Goal: Task Accomplishment & Management: Manage account settings

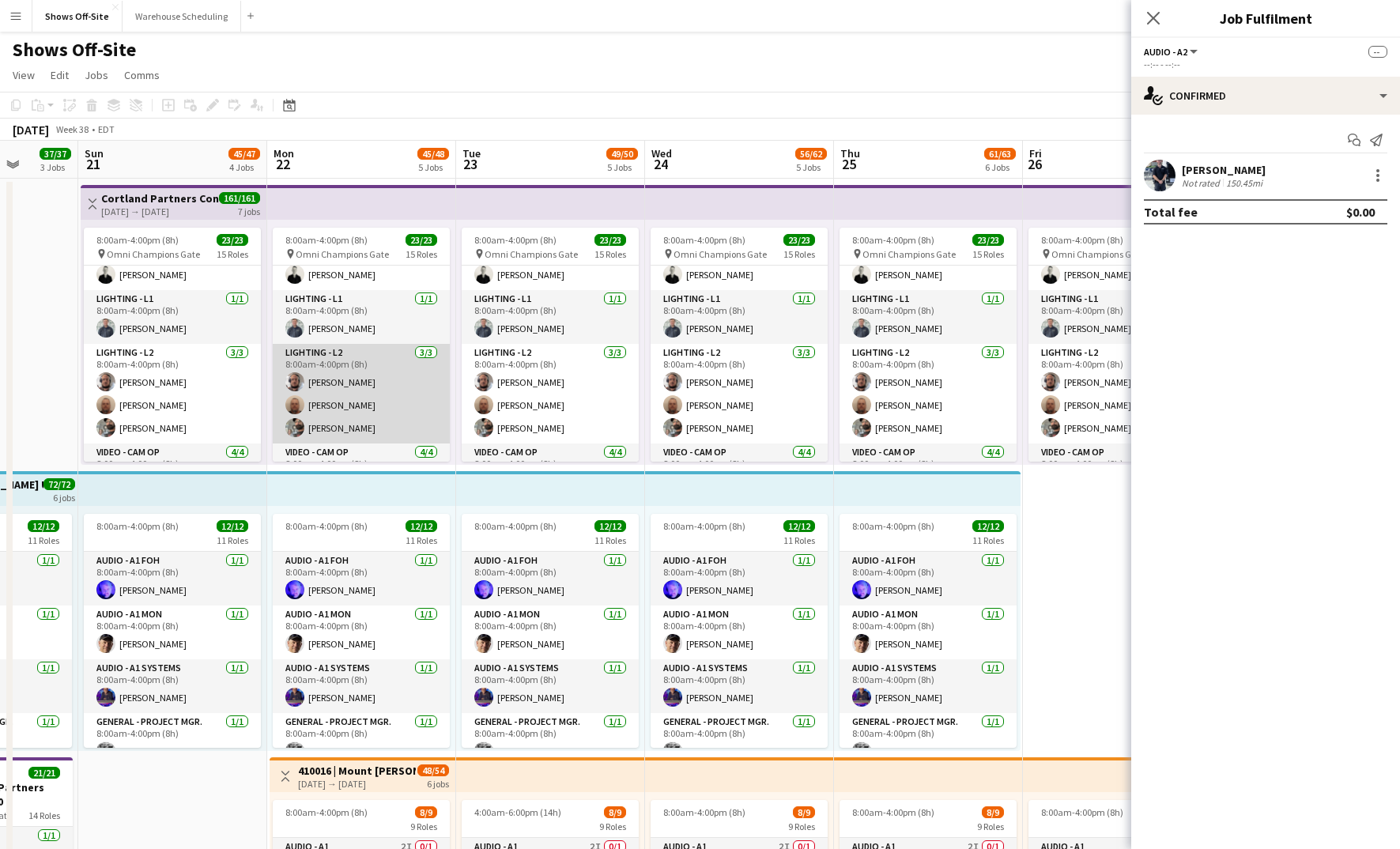
click at [384, 402] on app-card-role "Lighting - L2 [DATE] 8:00am-4:00pm (8h) [PERSON_NAME] [PERSON_NAME] [PERSON_NAM…" at bounding box center [361, 394] width 177 height 100
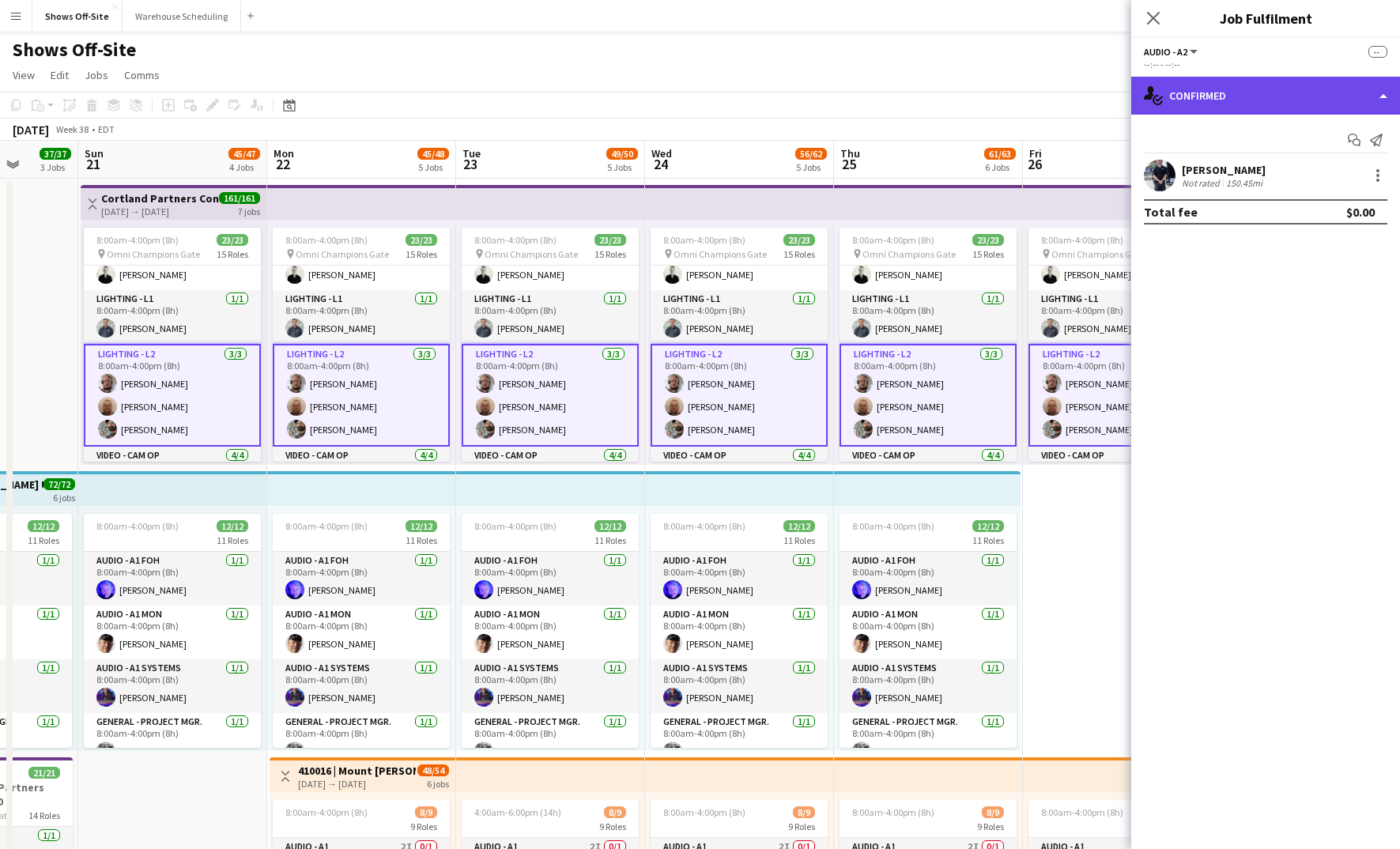
click at [1228, 89] on div "single-neutral-actions-check-2 Confirmed" at bounding box center [1266, 96] width 269 height 38
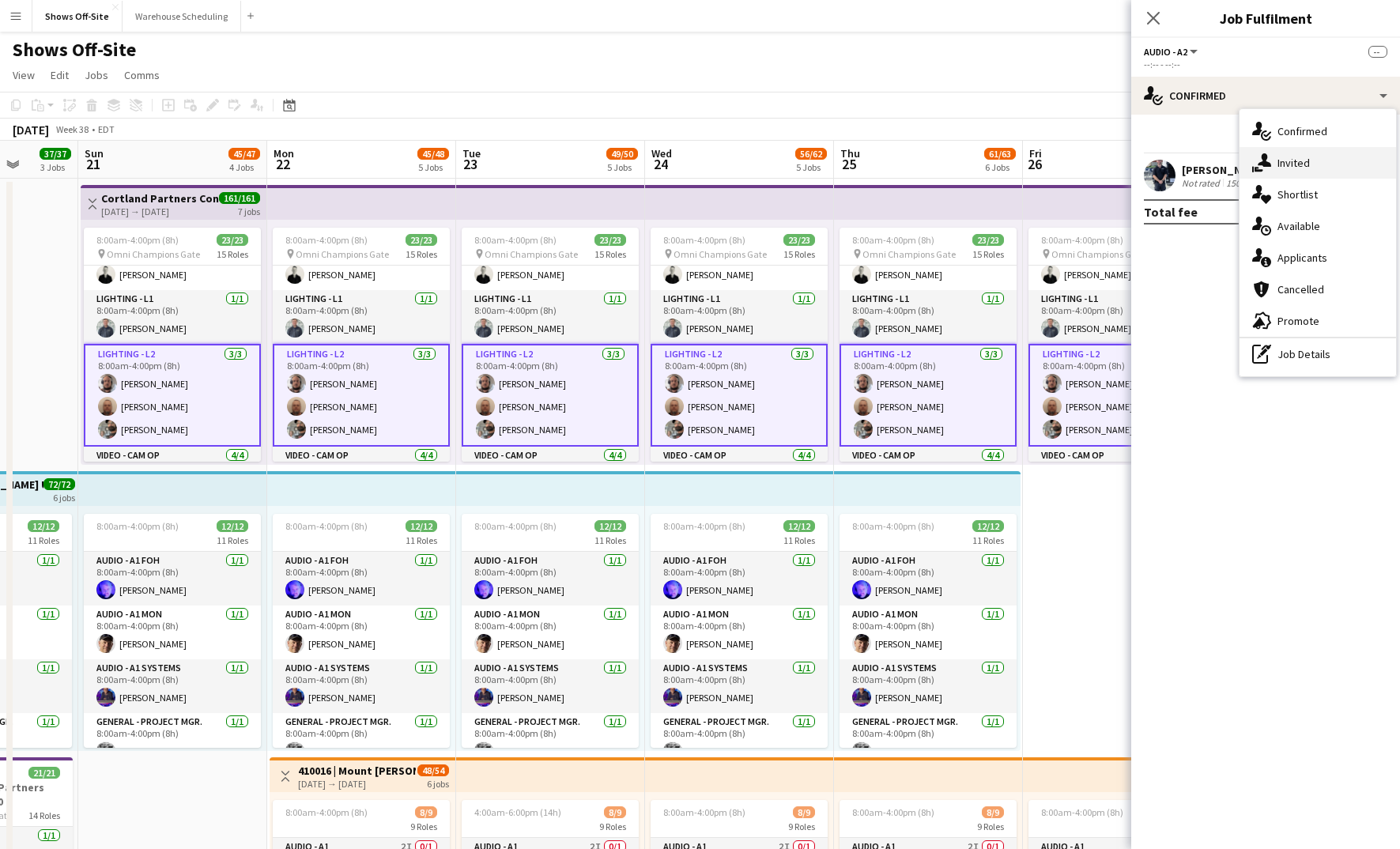
click at [1303, 154] on div "single-neutral-actions-share-1 Invited" at bounding box center [1318, 163] width 157 height 32
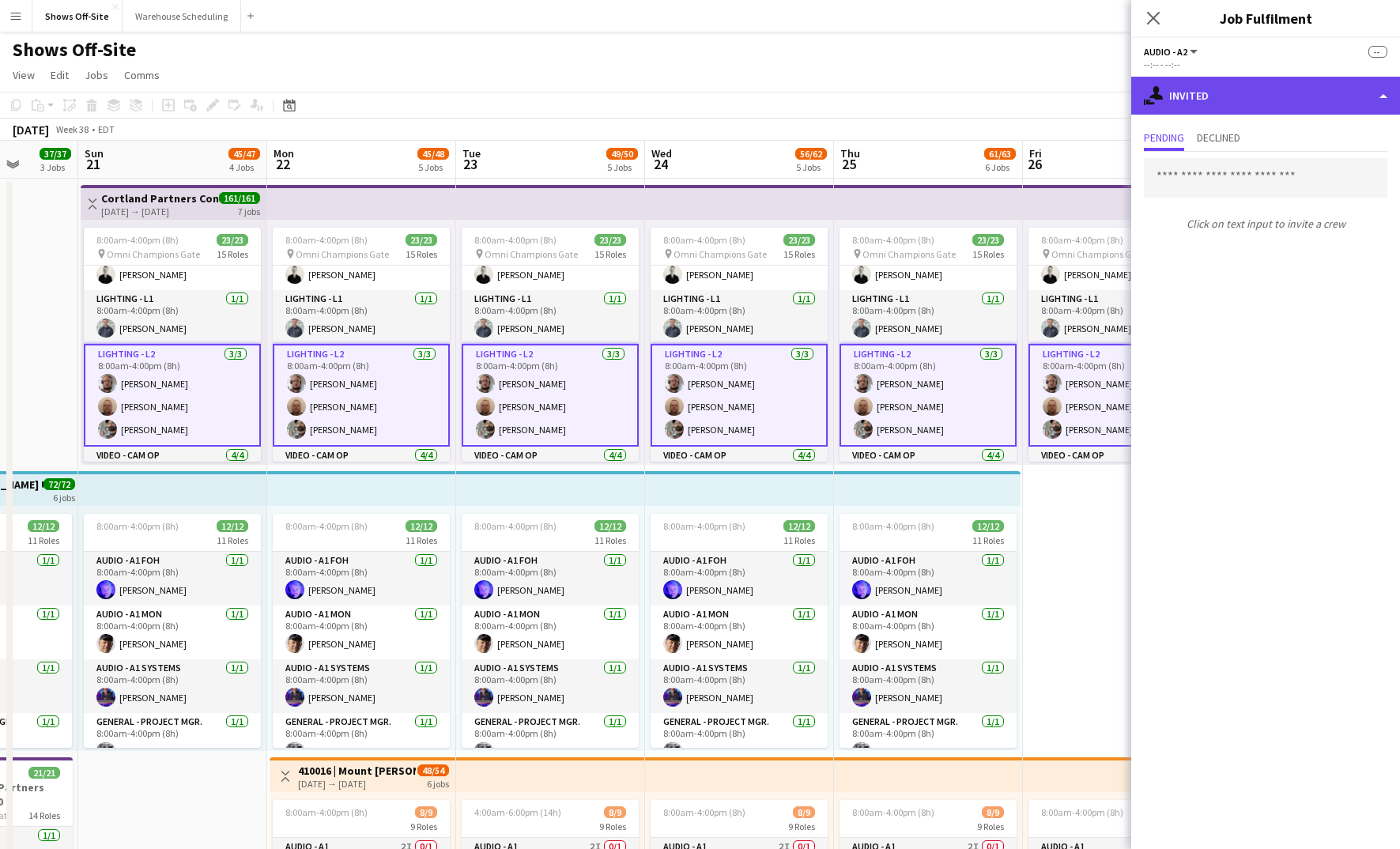
click at [1264, 93] on div "single-neutral-actions-share-1 Invited" at bounding box center [1266, 96] width 269 height 38
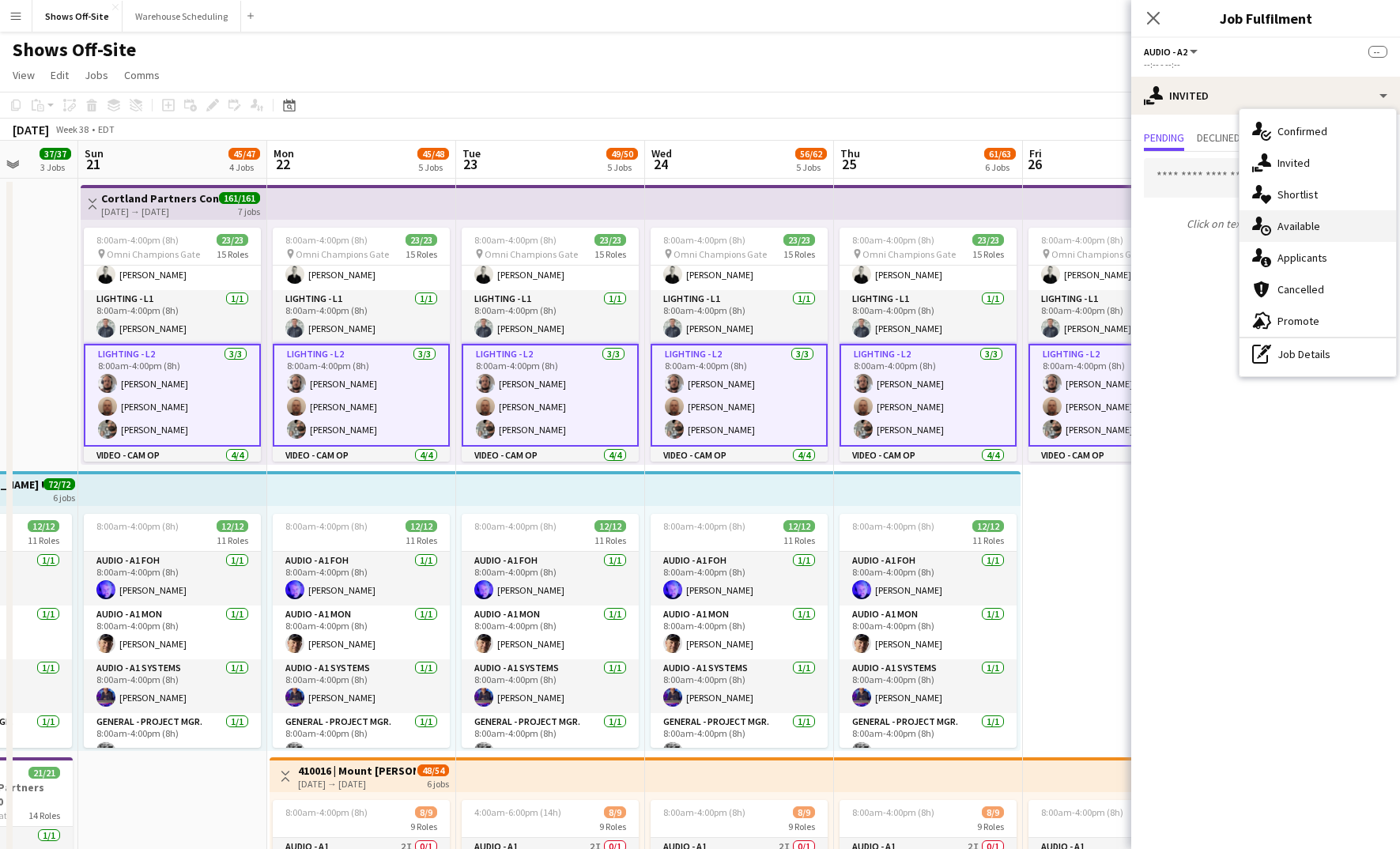
click at [1330, 223] on div "single-neutral-actions-upload Available" at bounding box center [1318, 226] width 157 height 32
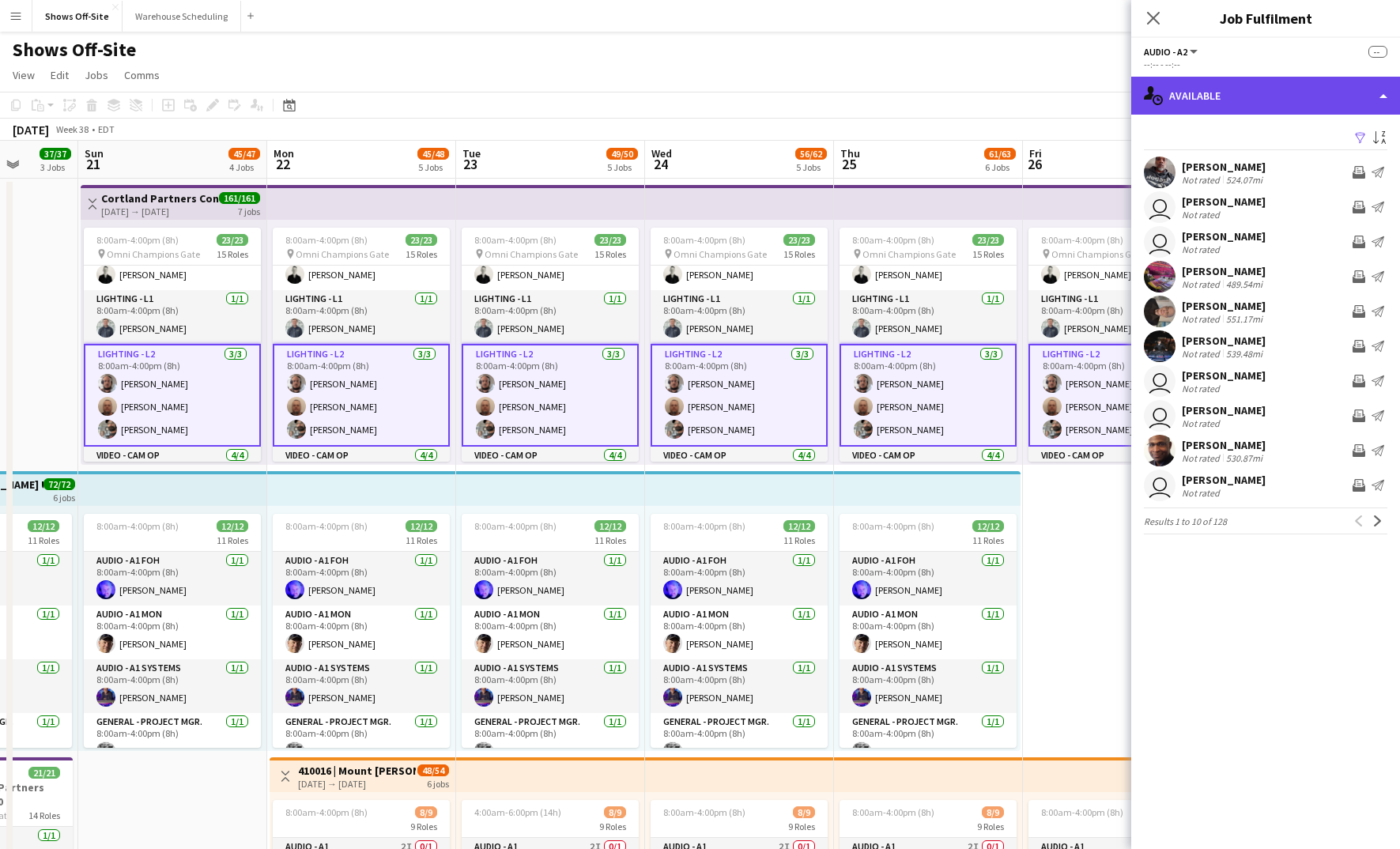
click at [1270, 110] on div "single-neutral-actions-upload Available" at bounding box center [1266, 96] width 269 height 38
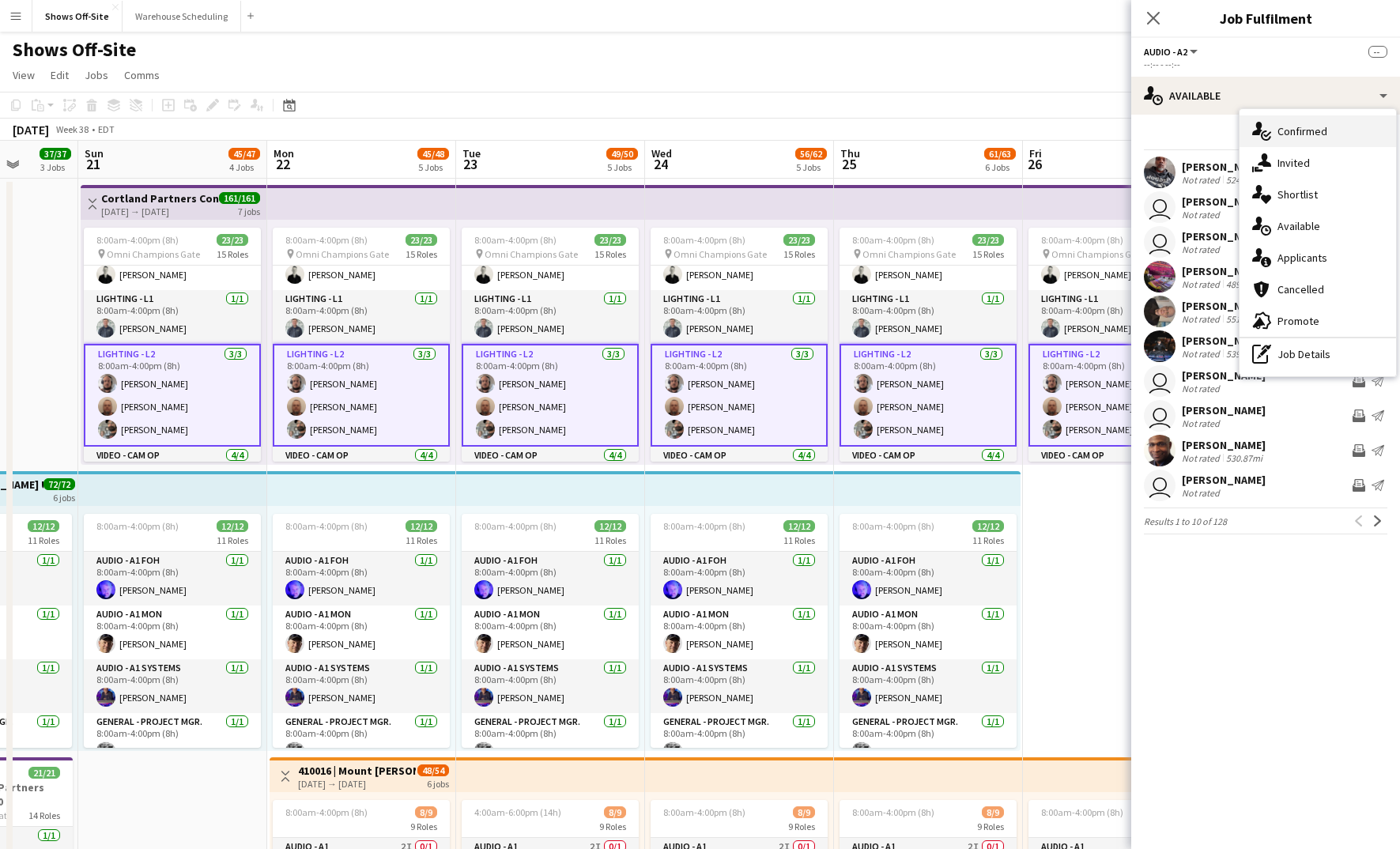
click at [1316, 143] on div "single-neutral-actions-check-2 Confirmed" at bounding box center [1318, 131] width 157 height 32
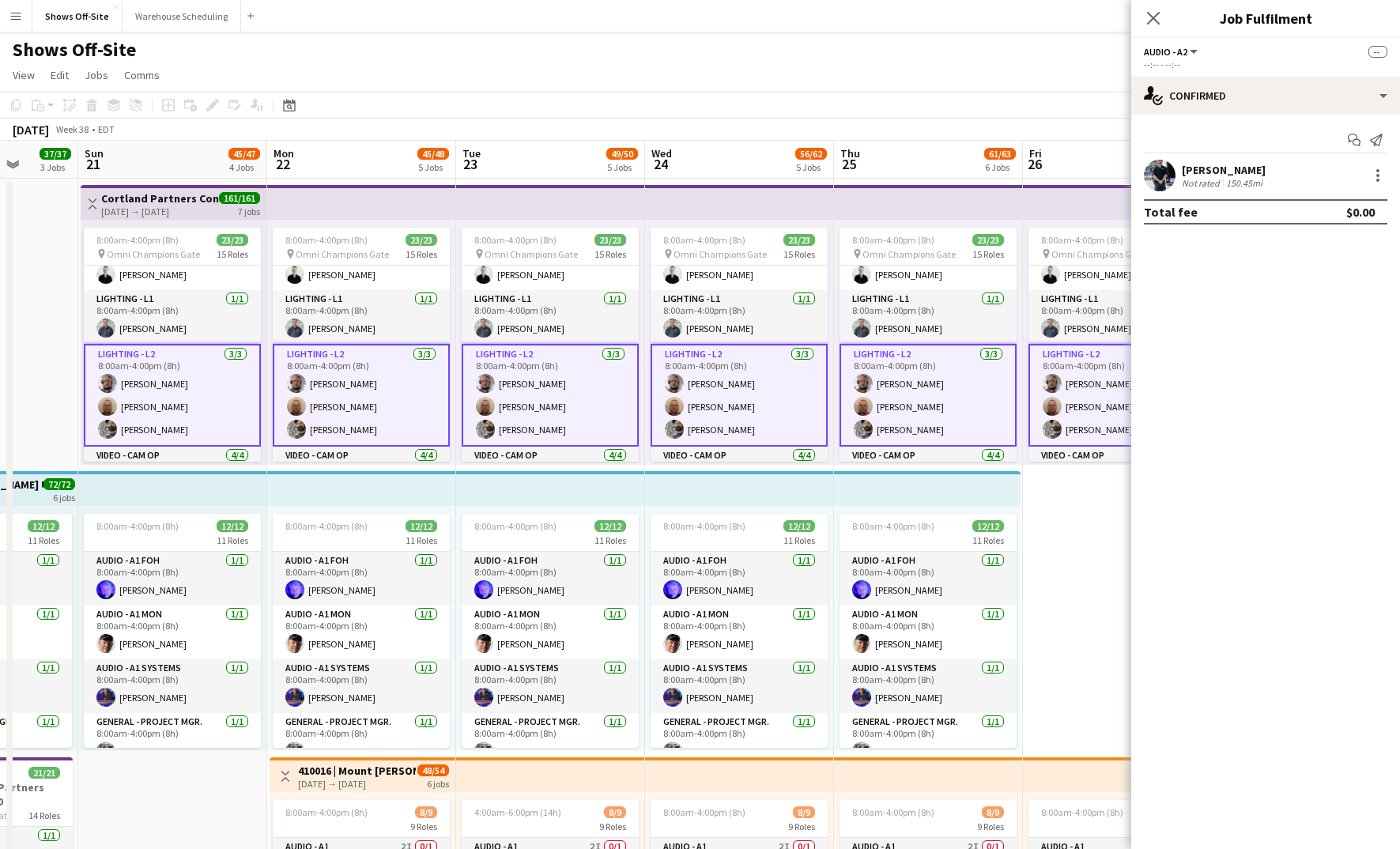
click at [873, 390] on app-card-role "Lighting - L2 [DATE] 8:00am-4:00pm (8h) [PERSON_NAME] [PERSON_NAME] [PERSON_NAM…" at bounding box center [928, 395] width 177 height 103
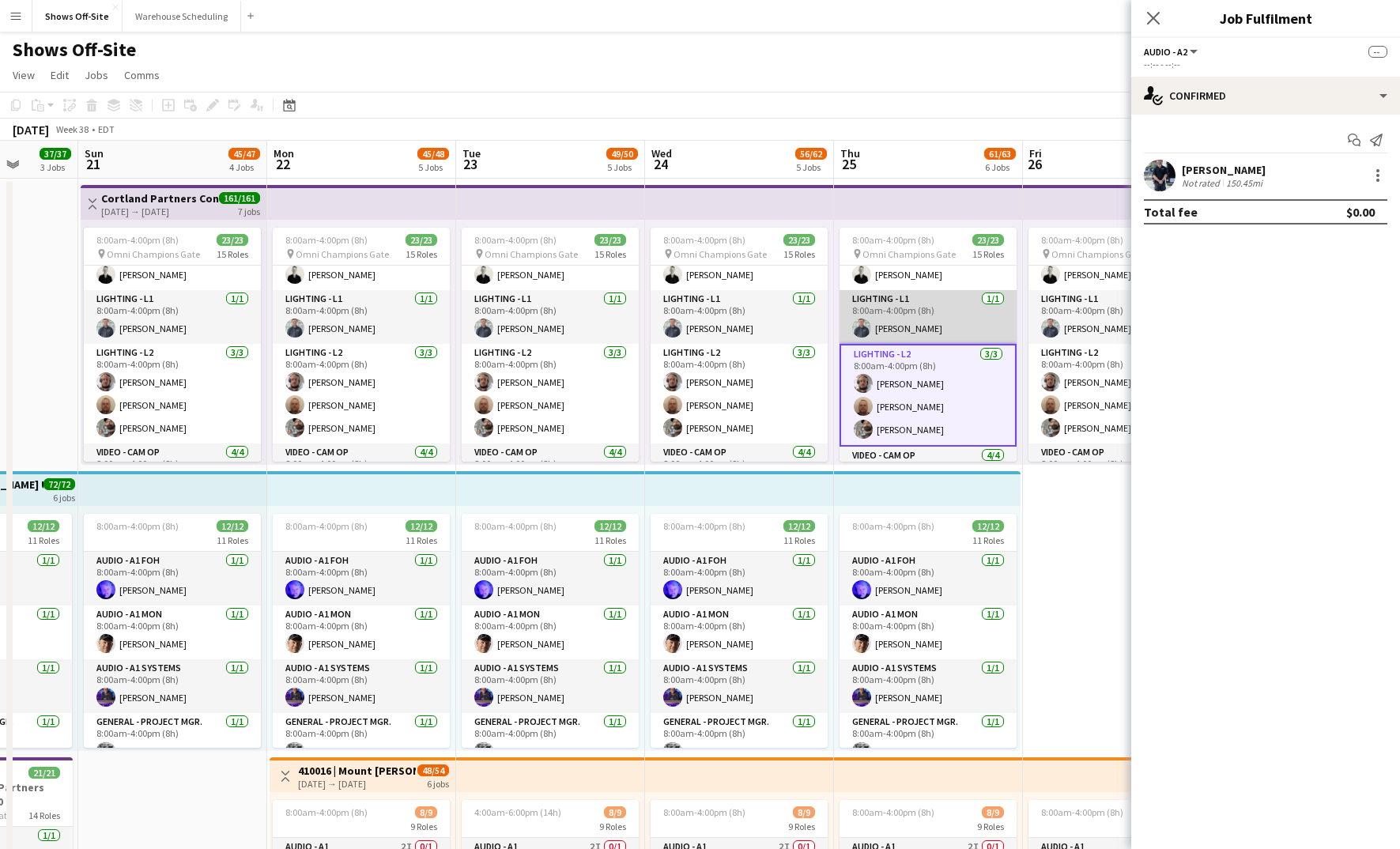
click at [915, 302] on app-card-role "Lighting - L1 [DATE] 8:00am-4:00pm (8h) [PERSON_NAME]" at bounding box center [928, 317] width 177 height 54
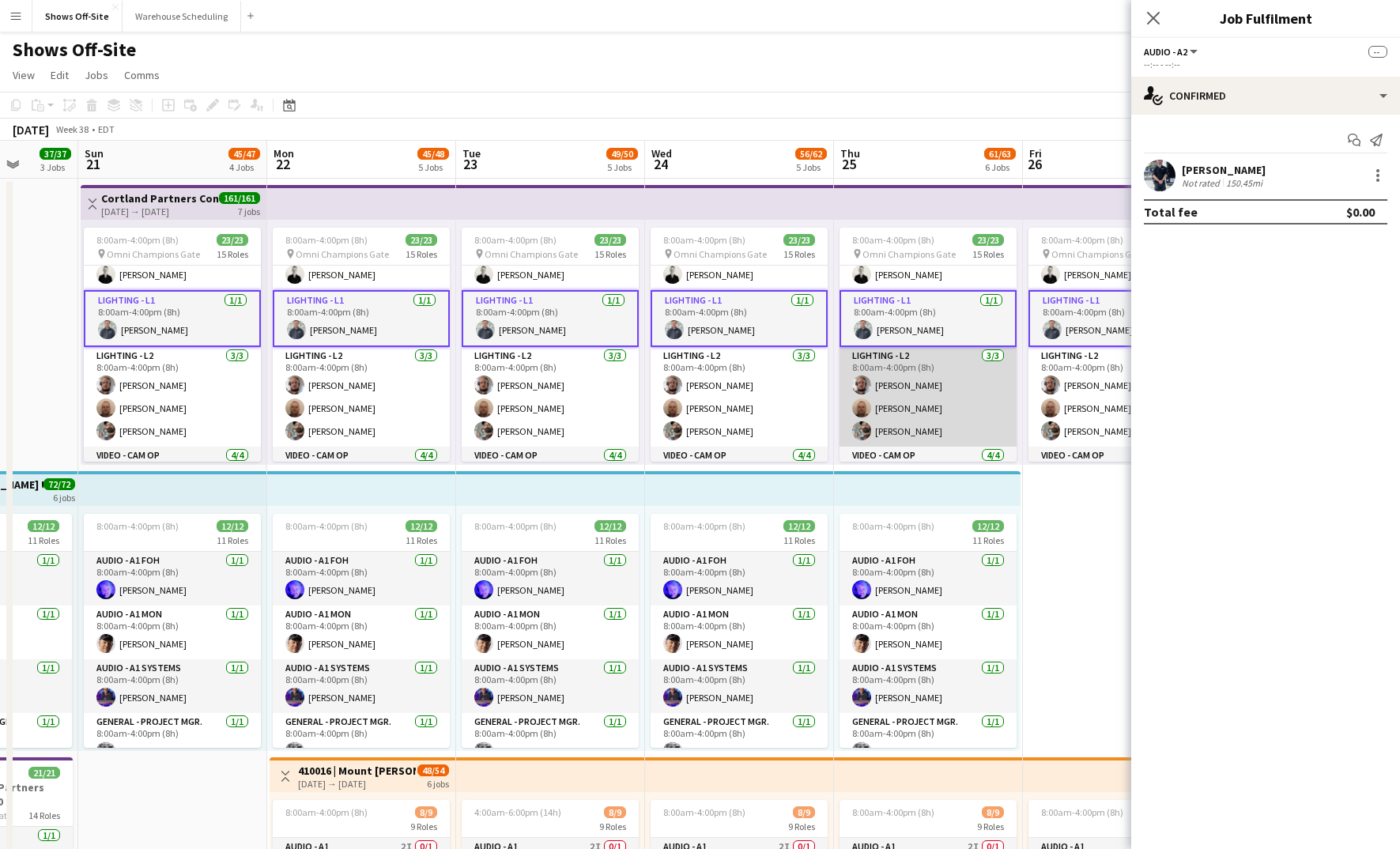
click at [920, 376] on app-card-role "Lighting - L2 [DATE] 8:00am-4:00pm (8h) [PERSON_NAME] [PERSON_NAME] [PERSON_NAM…" at bounding box center [928, 397] width 177 height 100
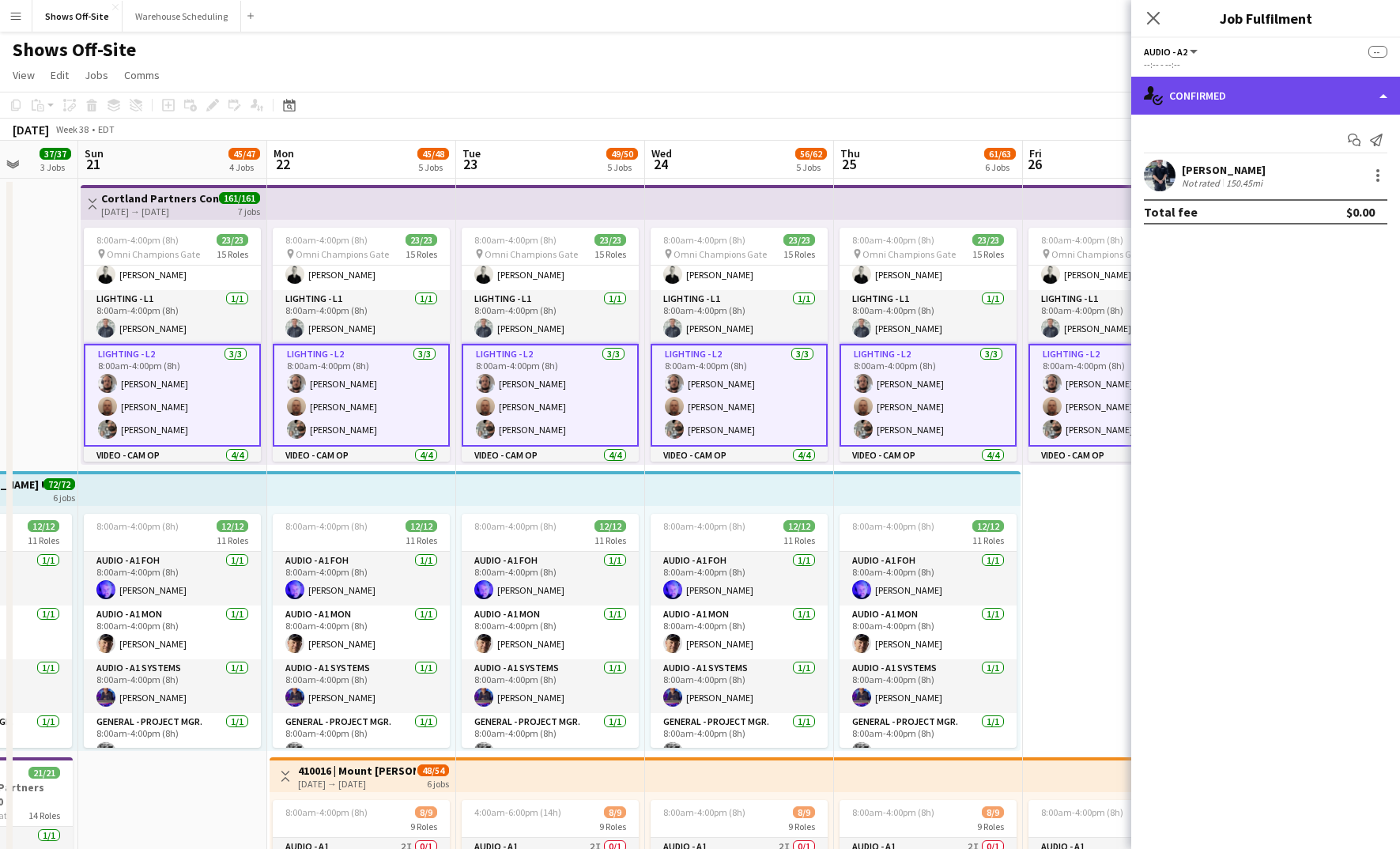
click at [1247, 92] on div "single-neutral-actions-check-2 Confirmed" at bounding box center [1266, 96] width 269 height 38
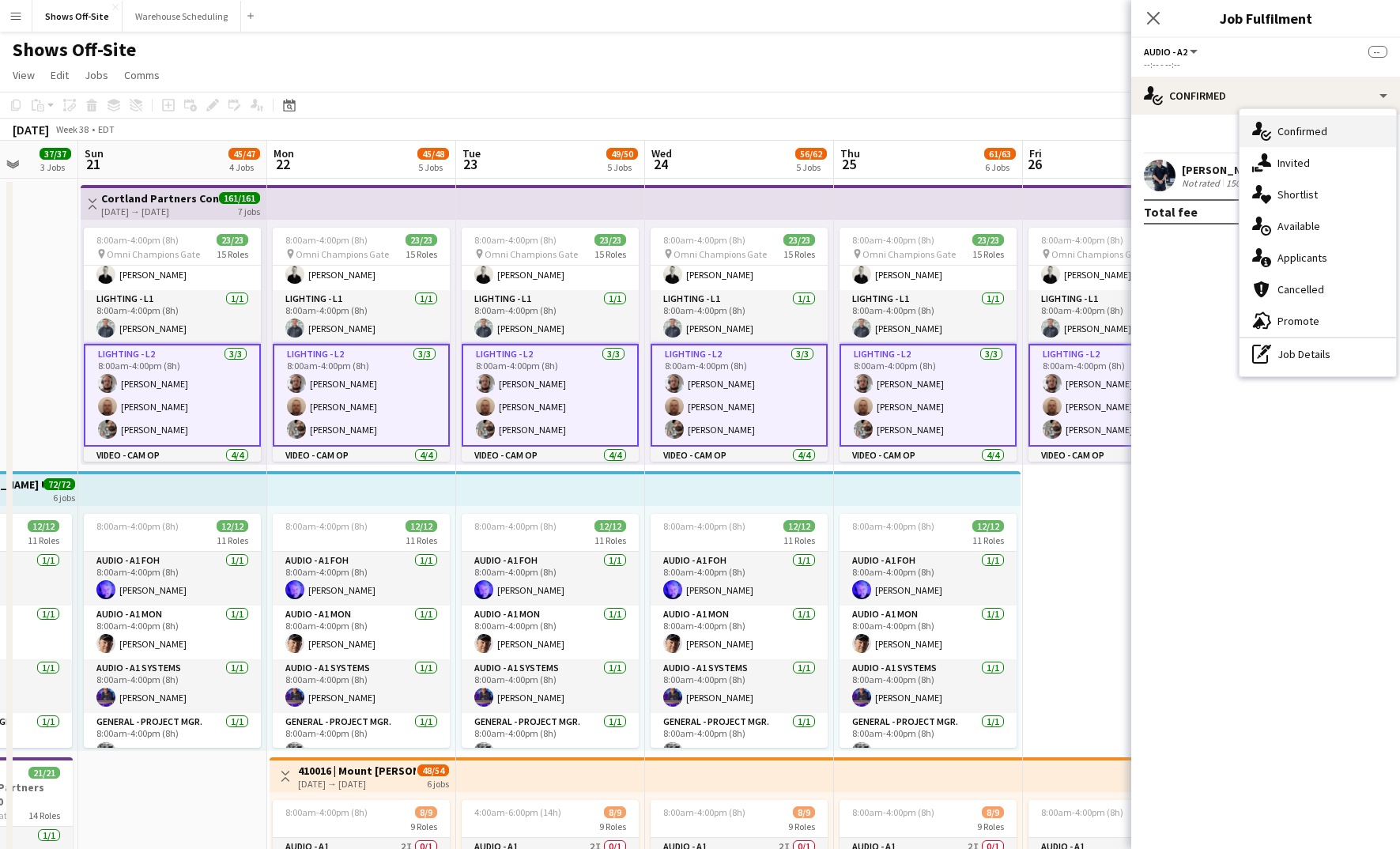
click at [1297, 130] on span "Confirmed" at bounding box center [1302, 131] width 50 height 14
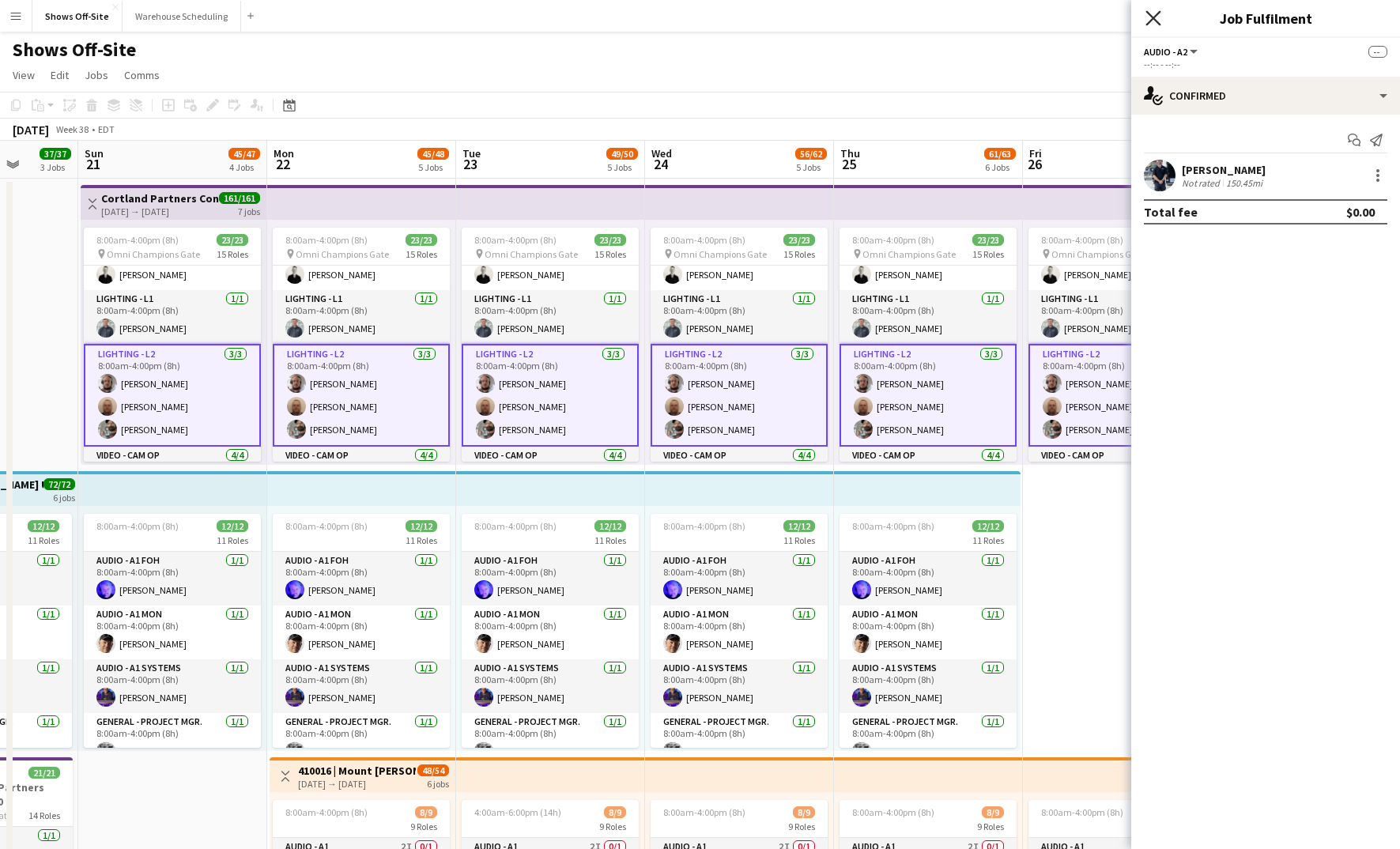
click at [1156, 22] on icon "Close pop-in" at bounding box center [1153, 17] width 15 height 15
